Goal: Task Accomplishment & Management: Manage account settings

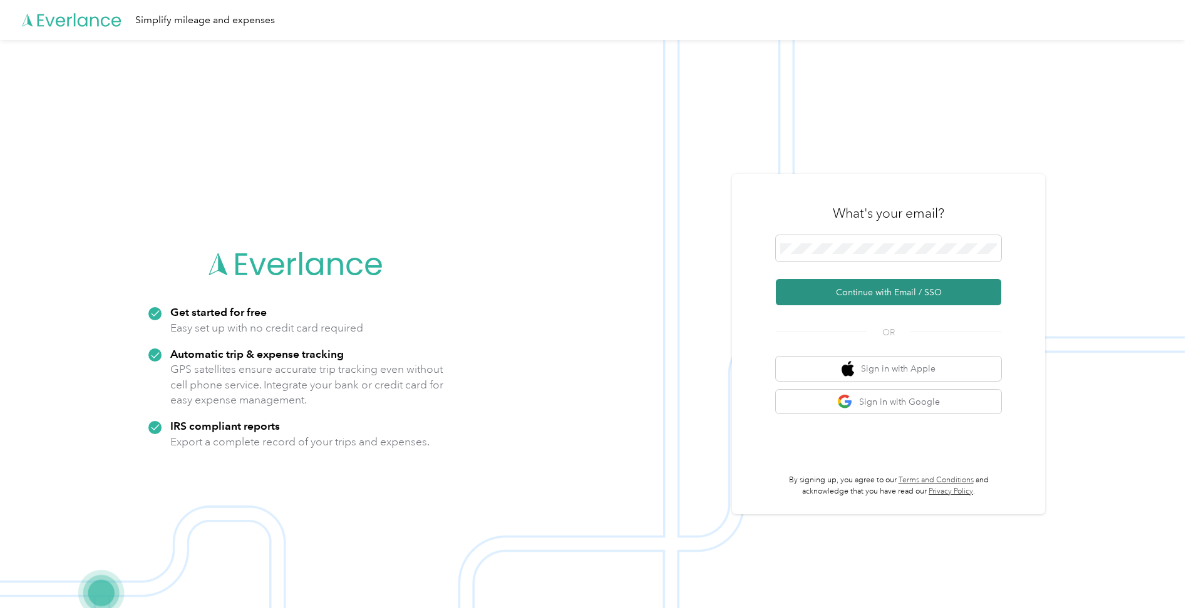
click at [874, 294] on button "Continue with Email / SSO" at bounding box center [888, 292] width 225 height 26
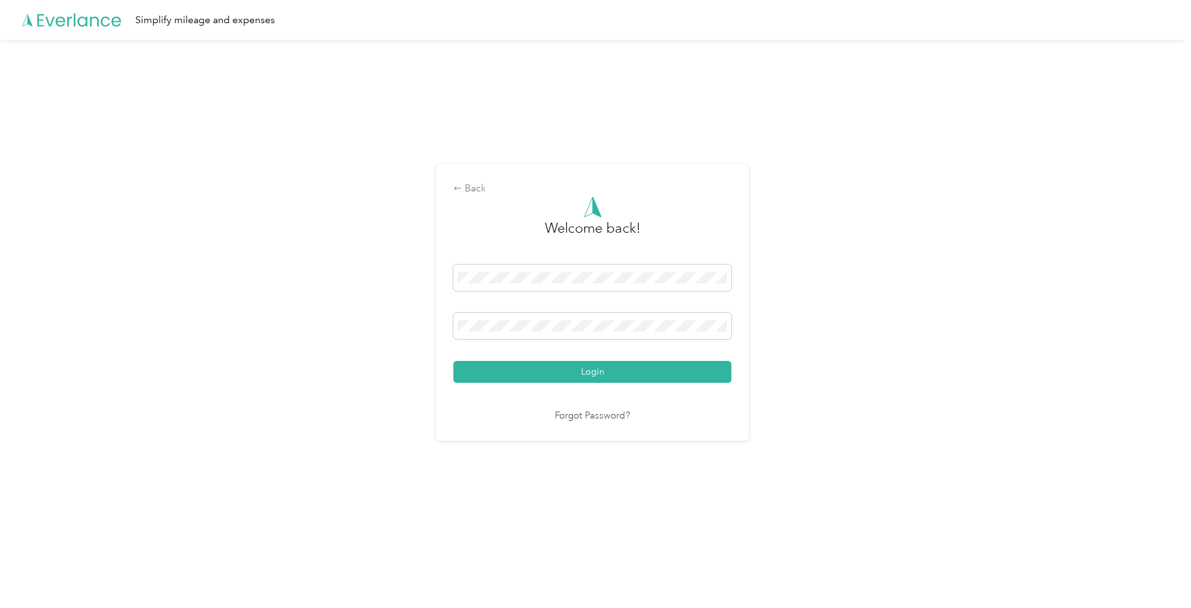
click at [351, 286] on div "Back Welcome back! Login Forgot Password?" at bounding box center [592, 307] width 1184 height 535
click at [453, 361] on button "Login" at bounding box center [592, 372] width 278 height 22
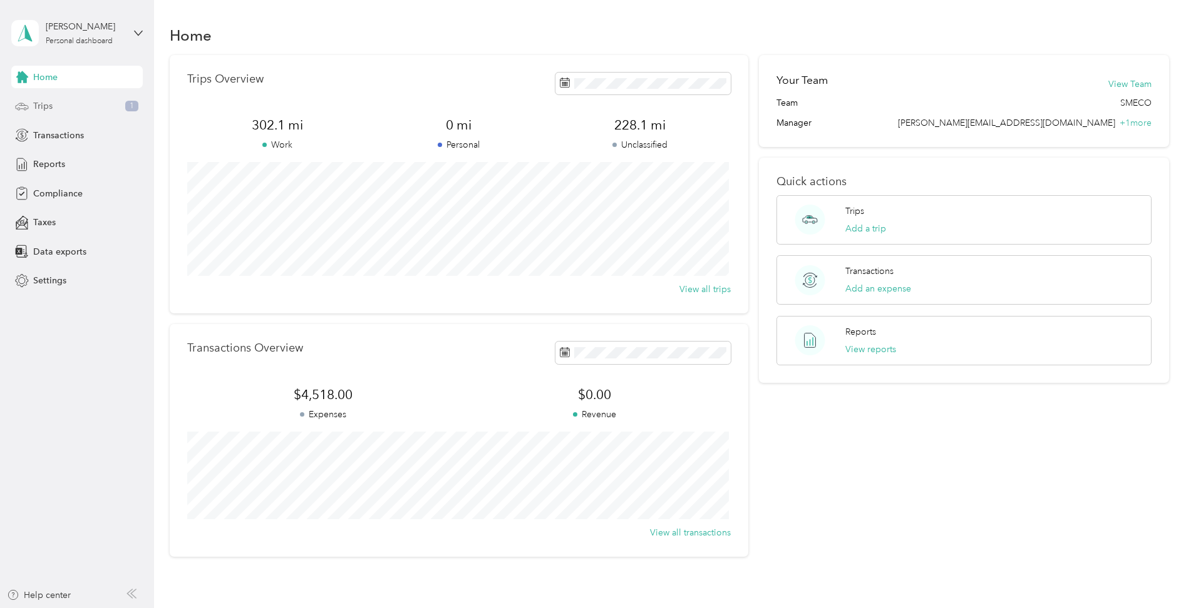
click at [43, 103] on span "Trips" at bounding box center [42, 106] width 19 height 13
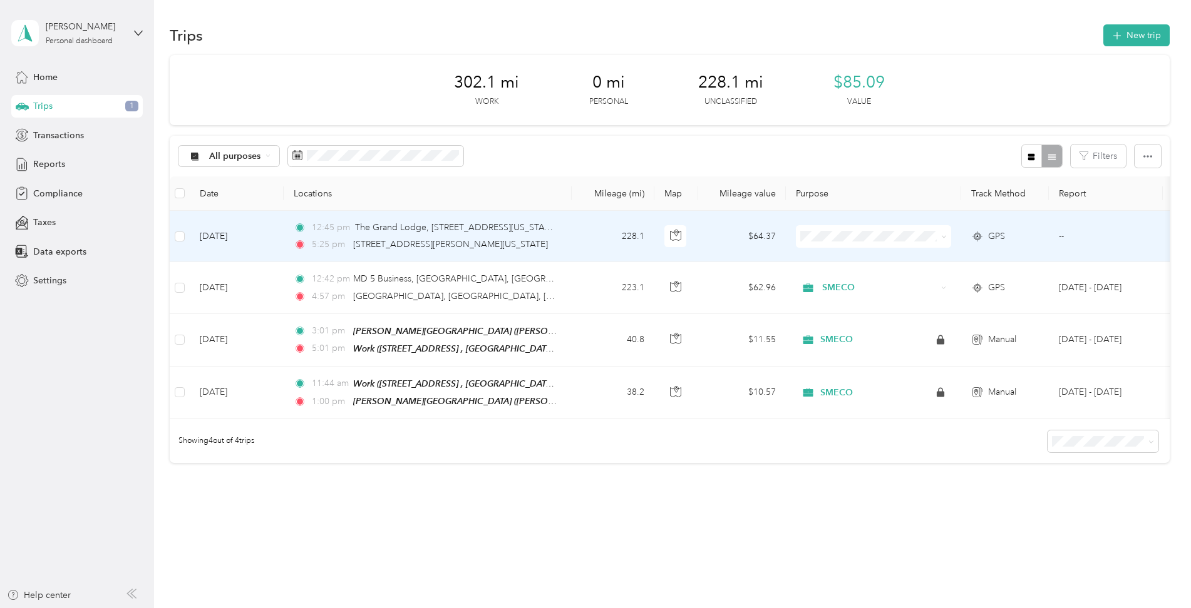
click at [824, 260] on li "SMECO" at bounding box center [873, 256] width 155 height 22
click at [321, 235] on div "12:45 pm [GEOGRAPHIC_DATA][STREET_ADDRESS][US_STATE] 5:25 pm [STREET_ADDRESS][P…" at bounding box center [425, 236] width 263 height 31
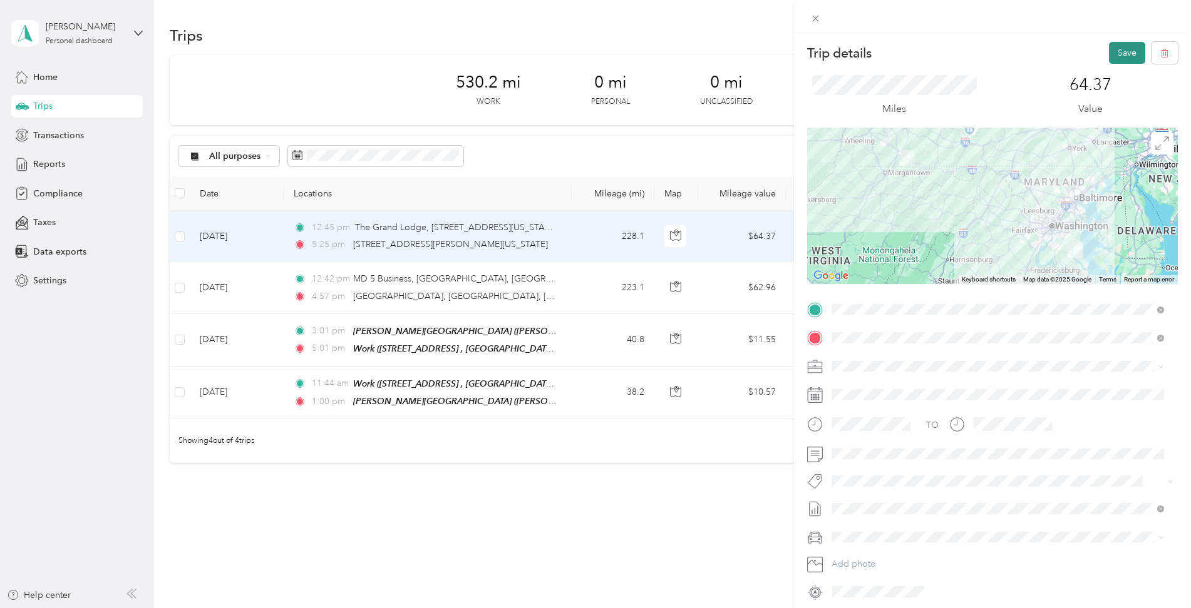
click at [1125, 55] on button "Save" at bounding box center [1127, 53] width 36 height 22
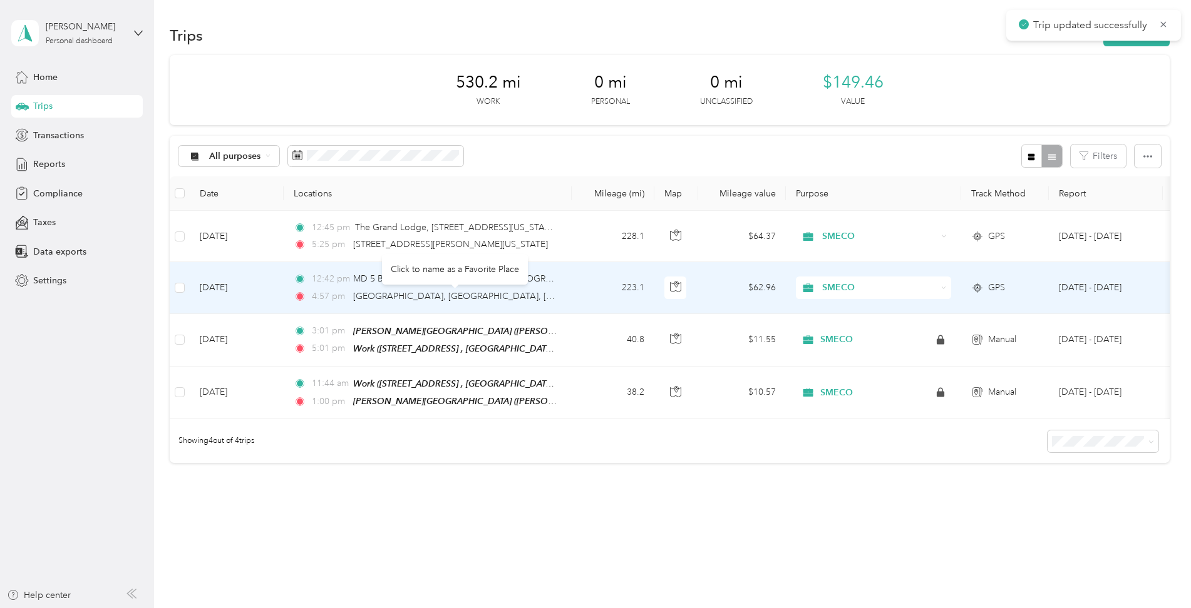
click at [388, 302] on div "[GEOGRAPHIC_DATA], [GEOGRAPHIC_DATA], [PERSON_NAME][GEOGRAPHIC_DATA], [GEOGRAPH…" at bounding box center [454, 297] width 203 height 14
click at [416, 282] on div "Click to name as a Favorite Place" at bounding box center [455, 269] width 146 height 31
click at [267, 282] on td "[DATE]" at bounding box center [237, 287] width 94 height 51
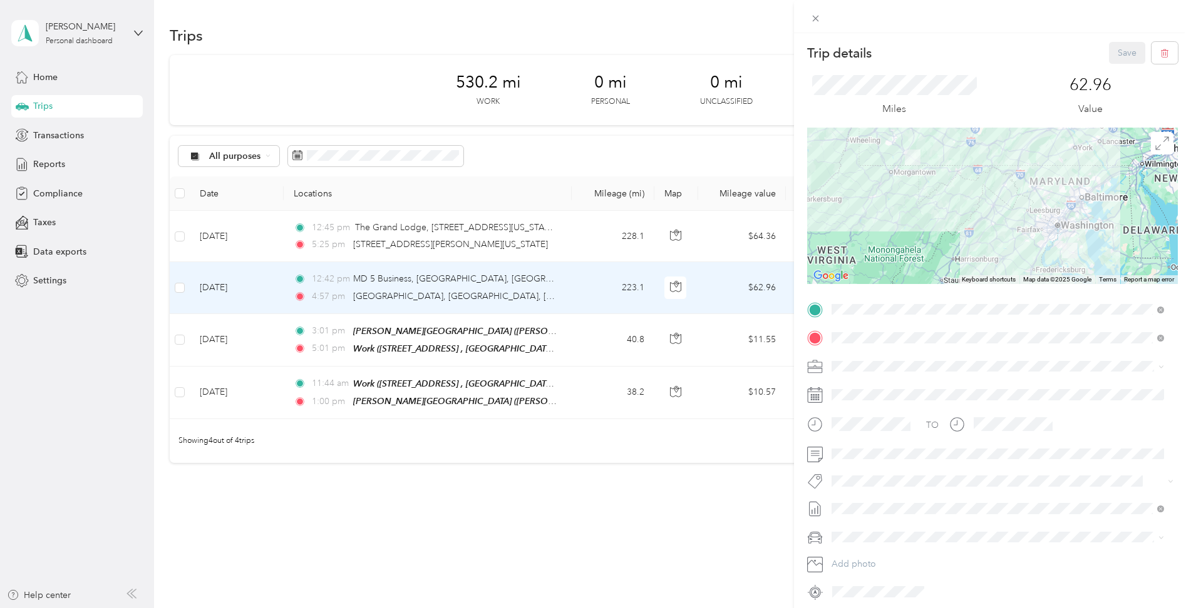
click at [275, 237] on div "Trip details Save This trip cannot be edited because it is either under review,…" at bounding box center [595, 304] width 1191 height 608
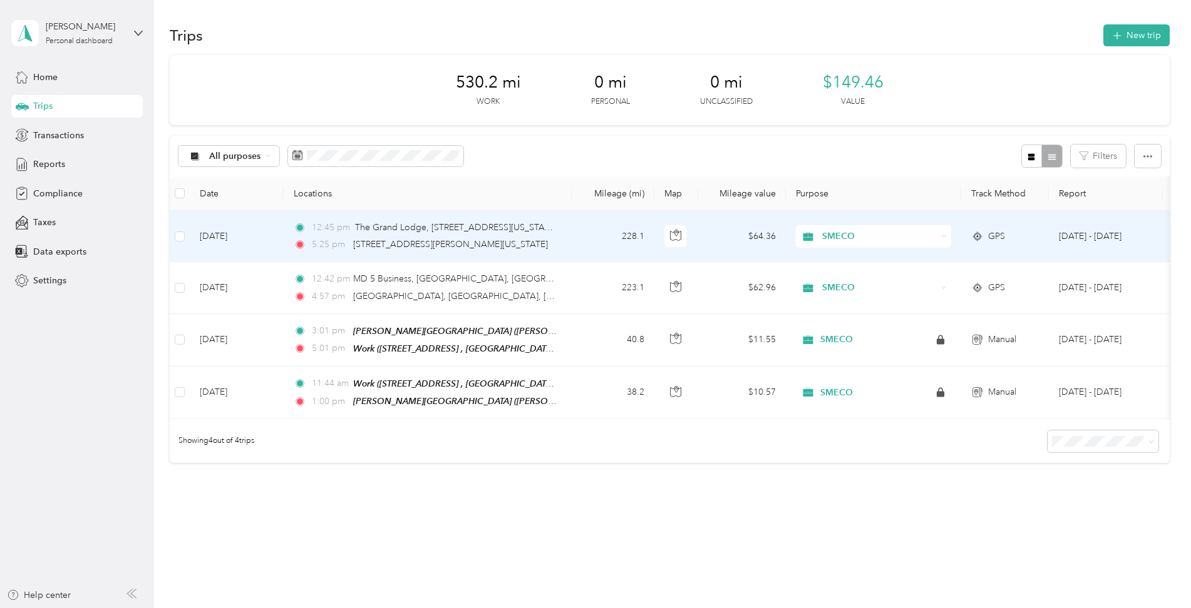
click at [269, 234] on td "[DATE]" at bounding box center [237, 236] width 94 height 51
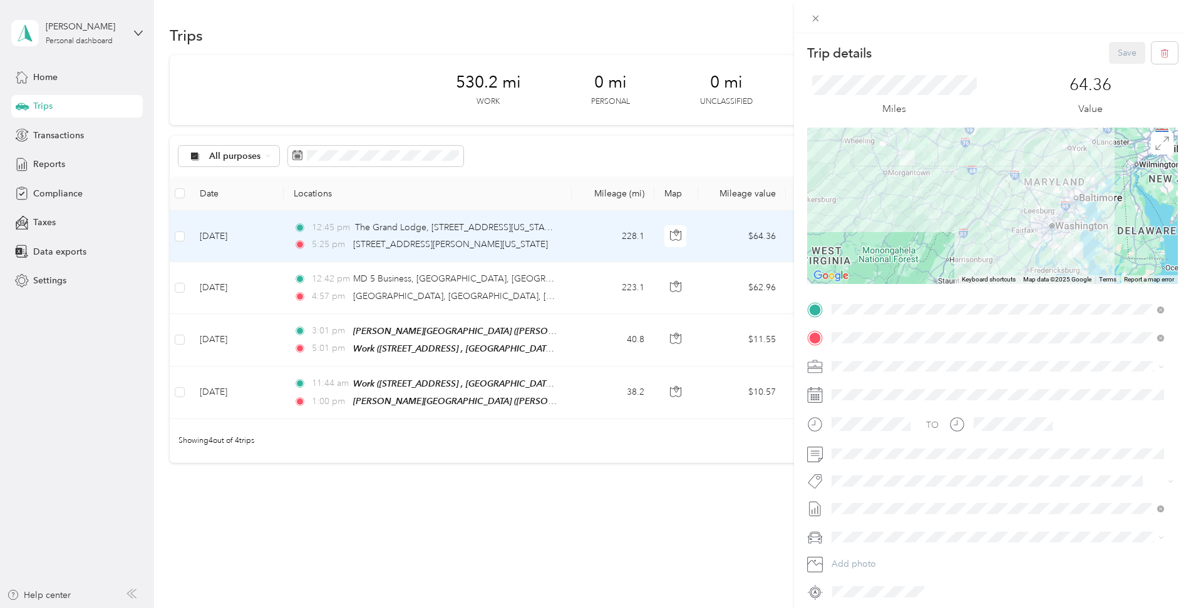
click at [53, 163] on div "Trip details Save This trip cannot be edited because it is either under review,…" at bounding box center [595, 304] width 1191 height 608
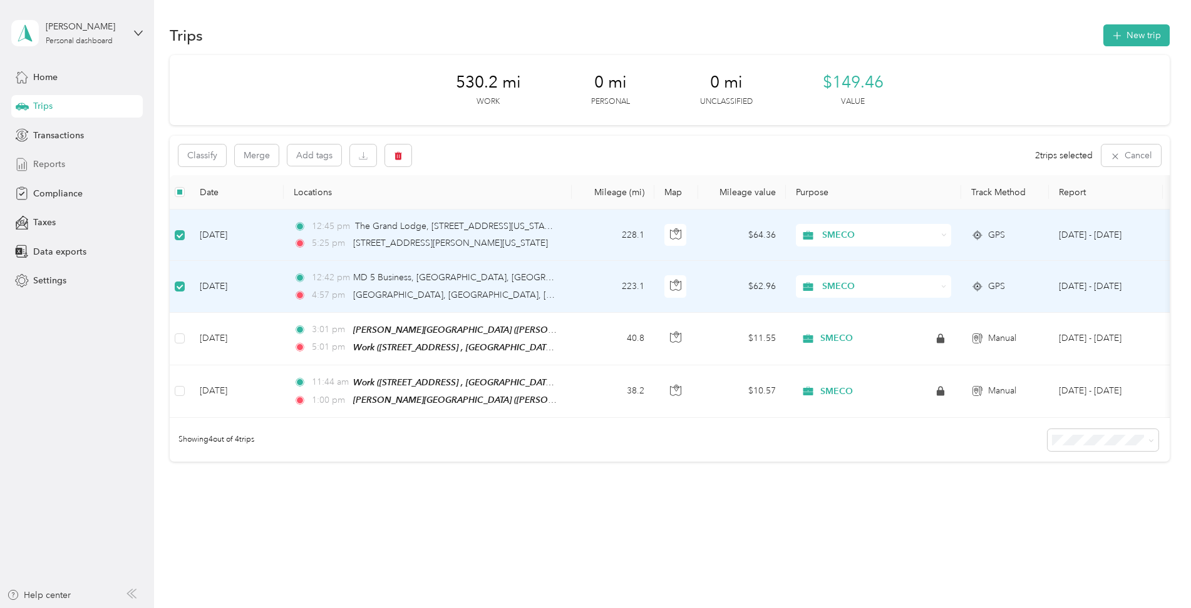
click at [42, 167] on span "Reports" at bounding box center [49, 164] width 32 height 13
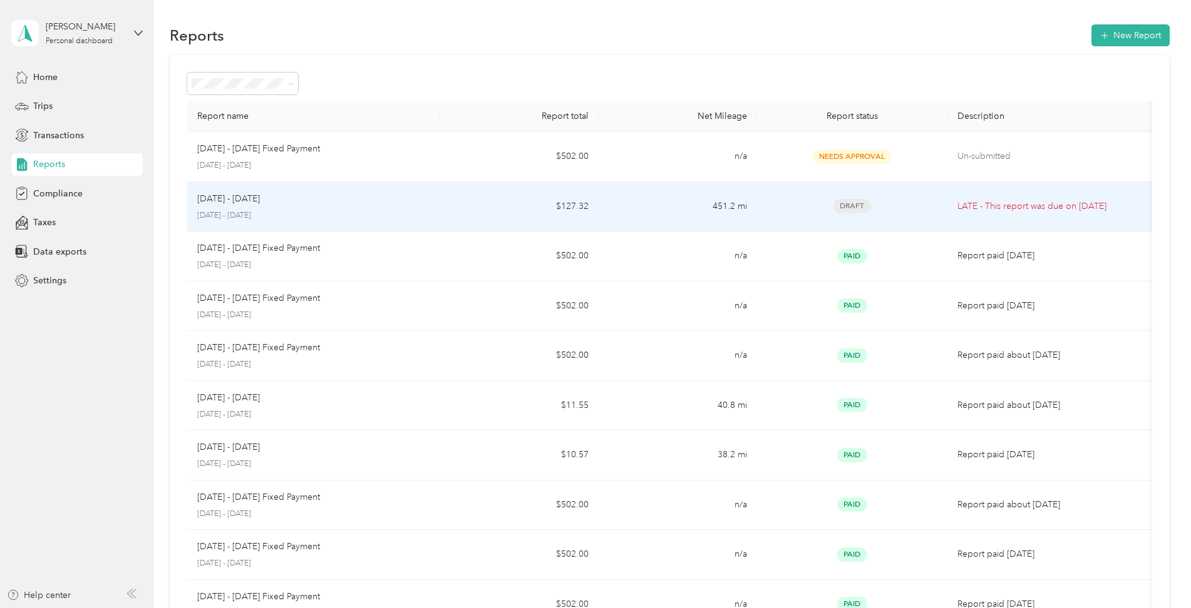
click at [565, 201] on td "$127.32" at bounding box center [519, 207] width 158 height 50
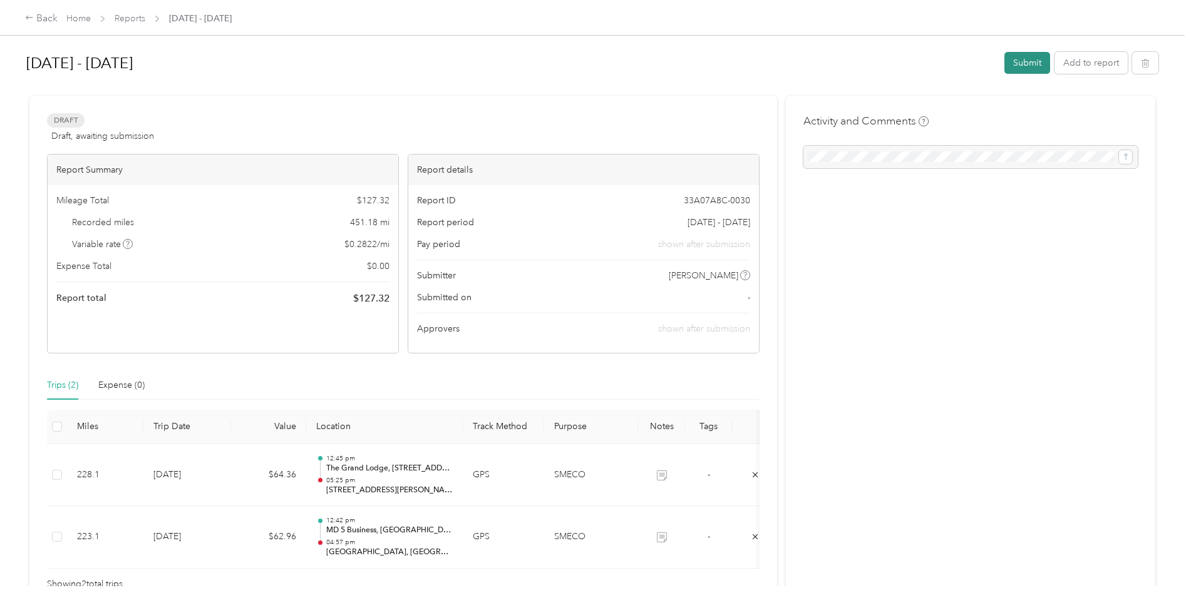
click at [1031, 66] on button "Submit" at bounding box center [1027, 63] width 46 height 22
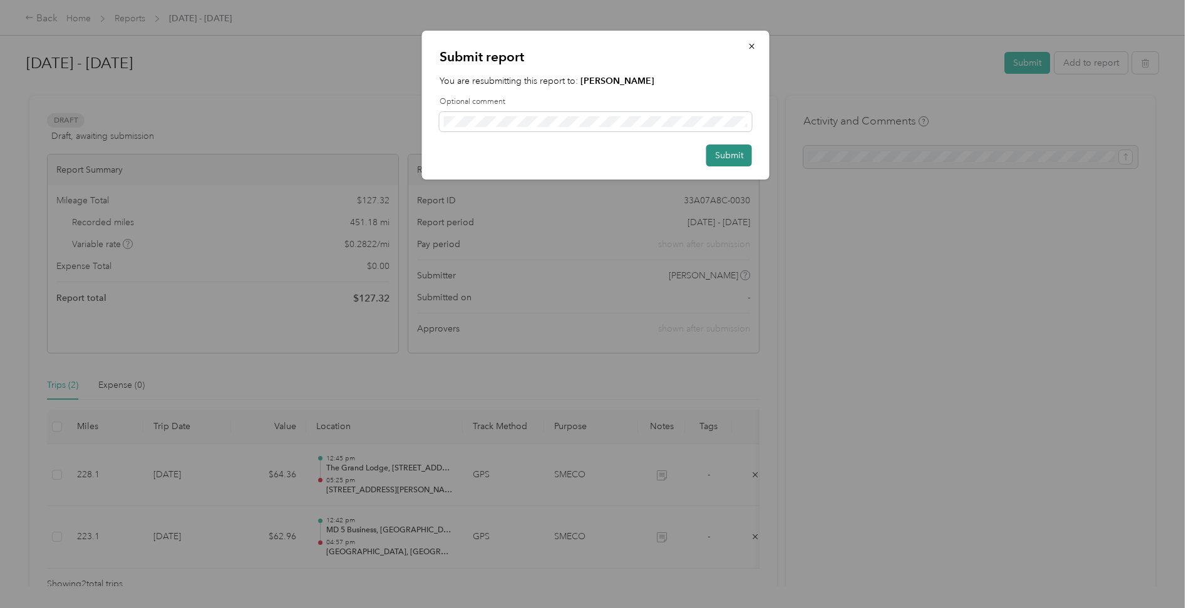
click at [724, 153] on button "Submit" at bounding box center [729, 156] width 46 height 22
